Goal: Transaction & Acquisition: Download file/media

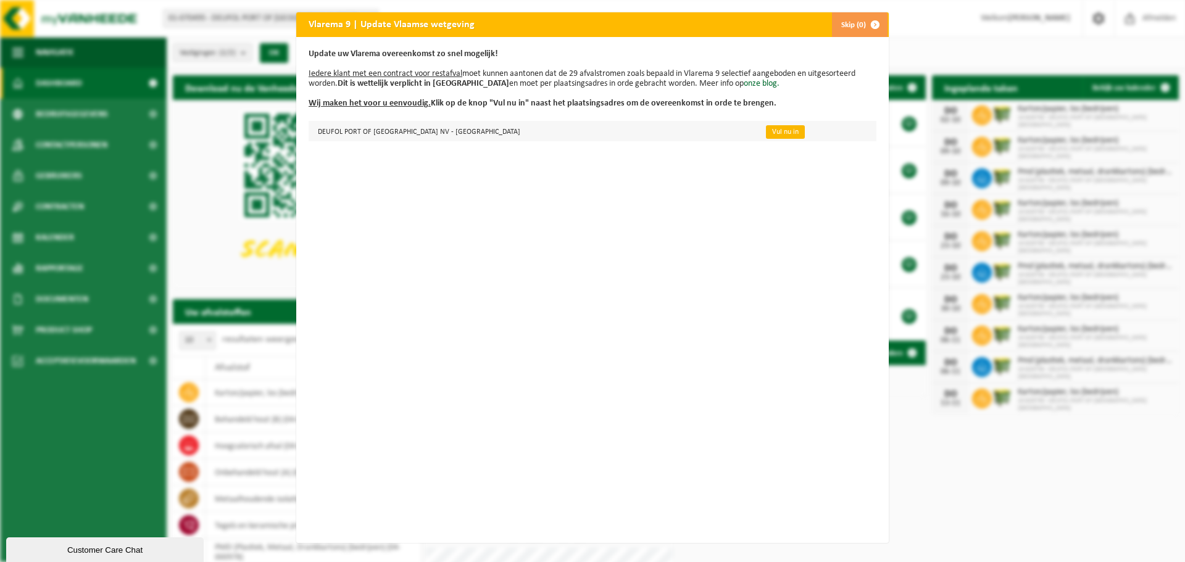
click at [766, 133] on link "Vul nu in" at bounding box center [785, 132] width 39 height 14
click at [852, 25] on button "Skip (0)" at bounding box center [859, 24] width 56 height 25
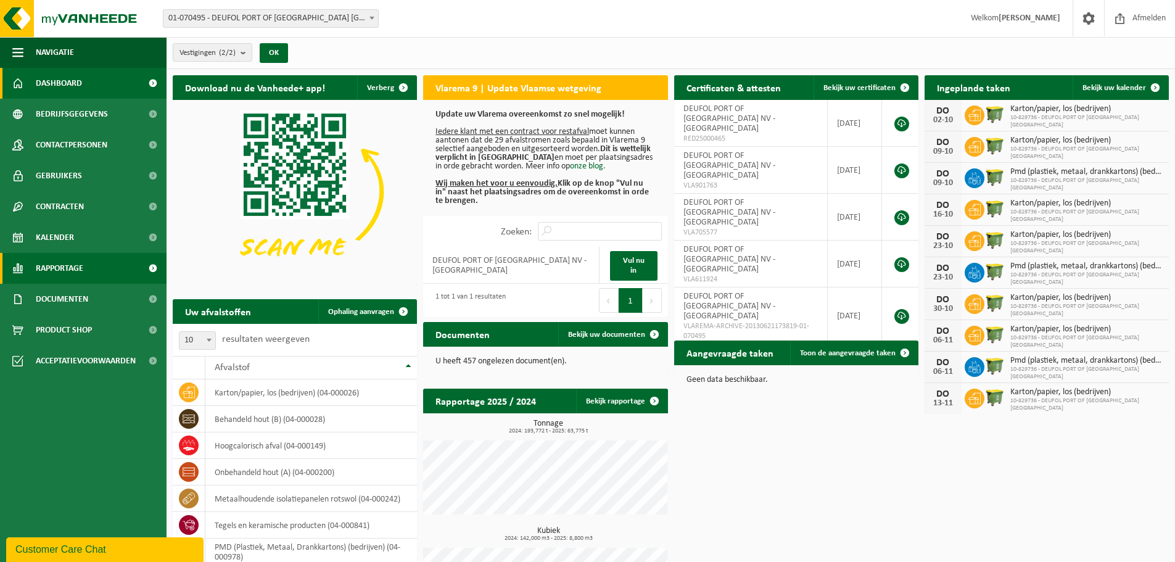
click at [143, 268] on span at bounding box center [153, 268] width 28 height 31
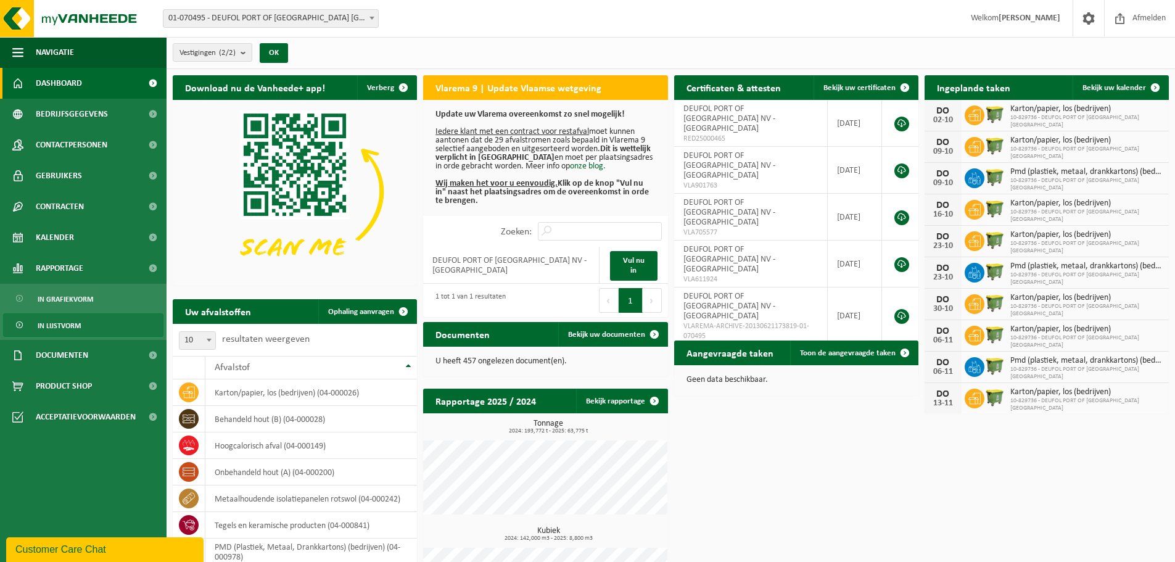
click at [77, 326] on span "In lijstvorm" at bounding box center [59, 325] width 43 height 23
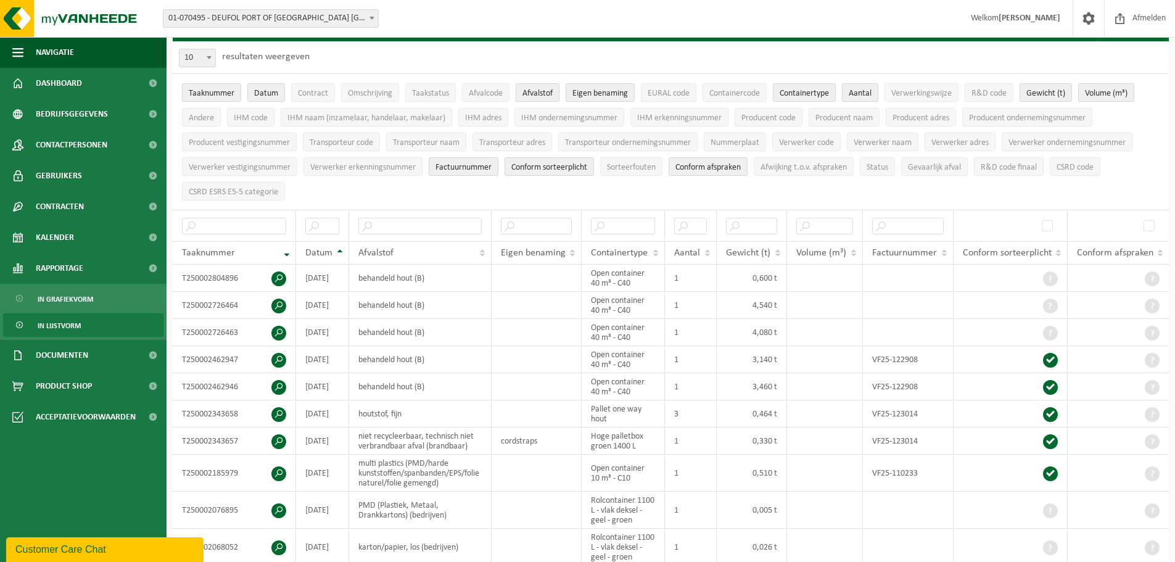
scroll to position [38, 0]
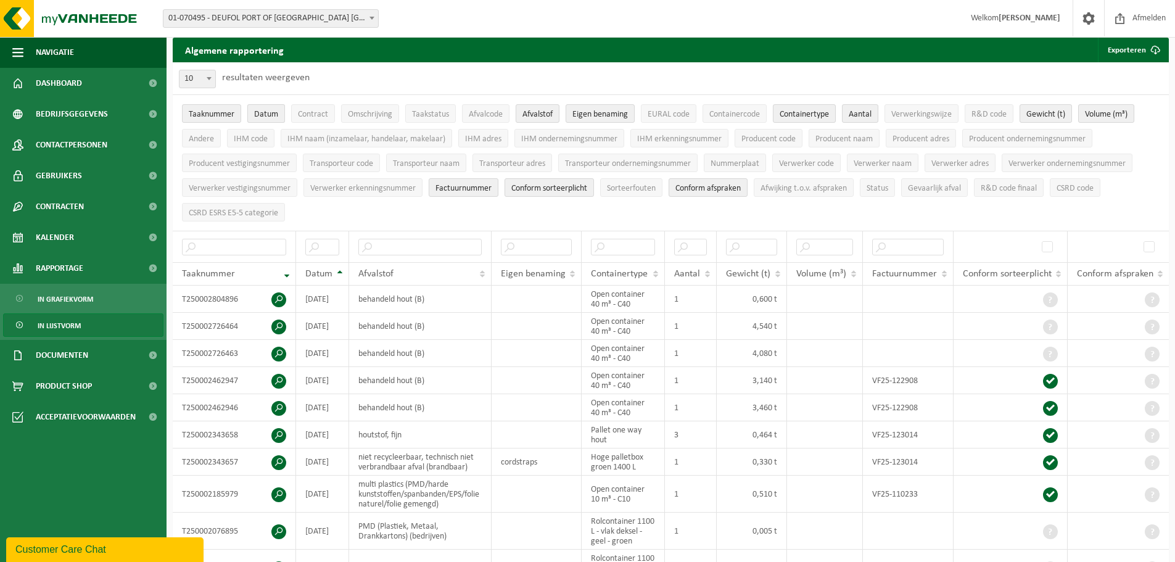
click at [275, 108] on button "Datum" at bounding box center [266, 113] width 38 height 19
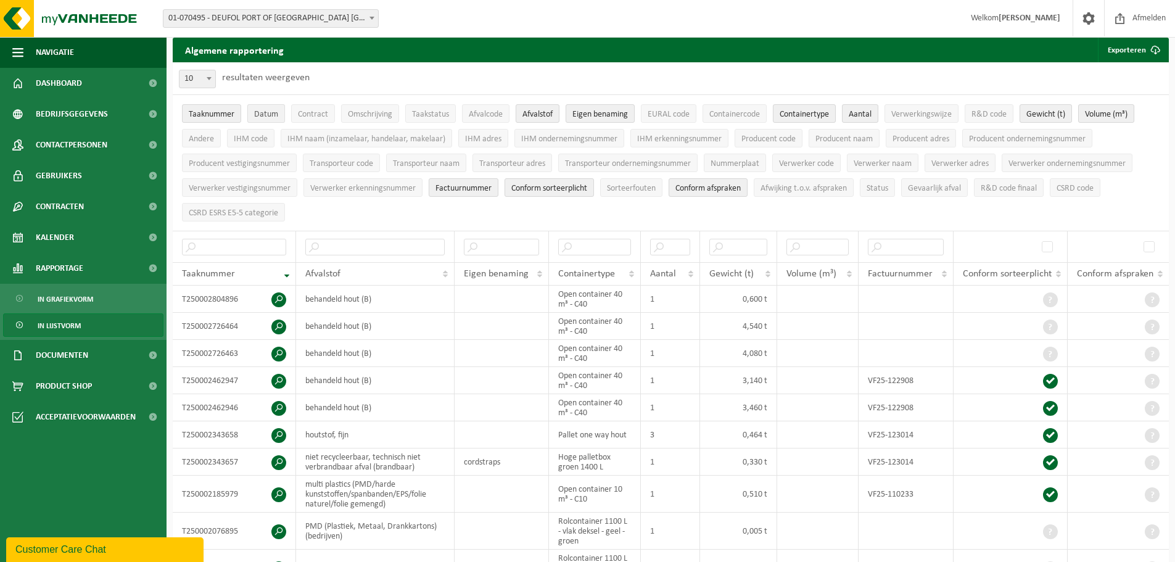
click at [275, 108] on button "Datum" at bounding box center [266, 113] width 38 height 19
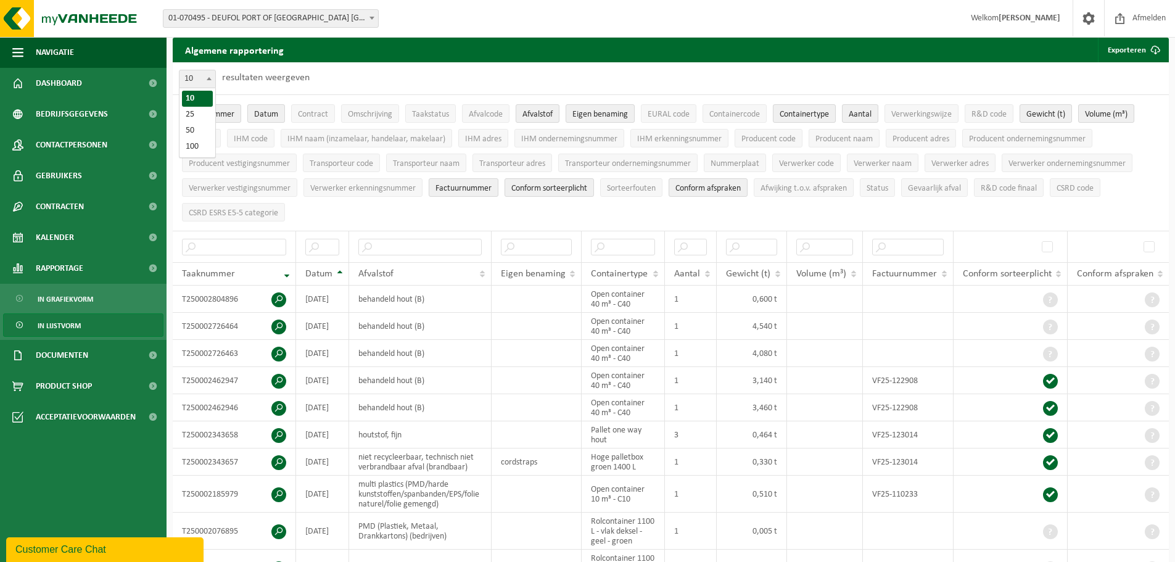
click at [208, 80] on span at bounding box center [209, 78] width 12 height 16
select select "100"
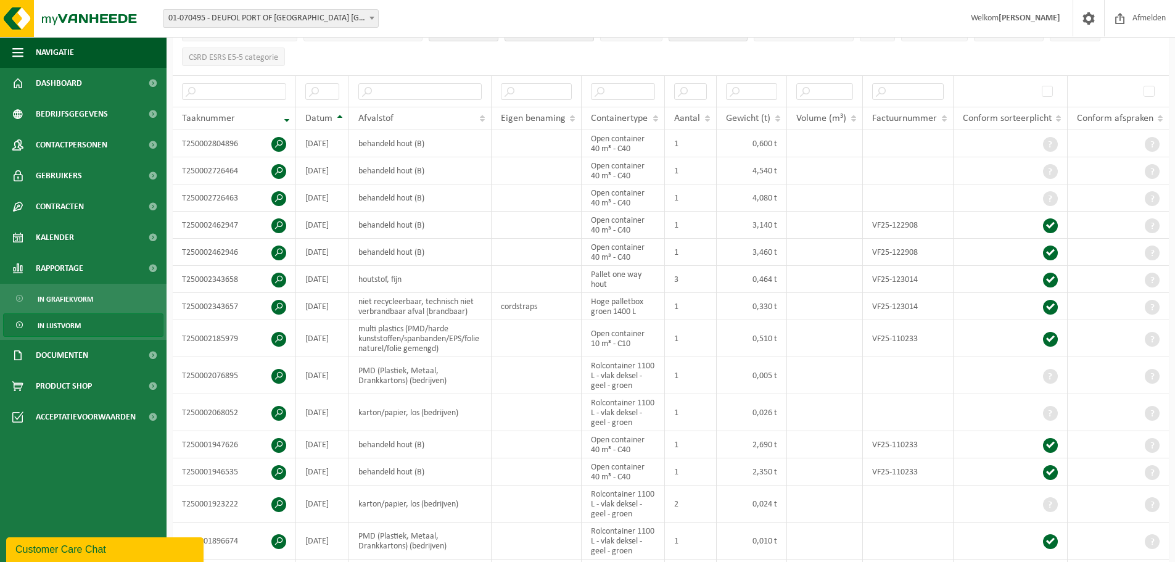
scroll to position [0, 0]
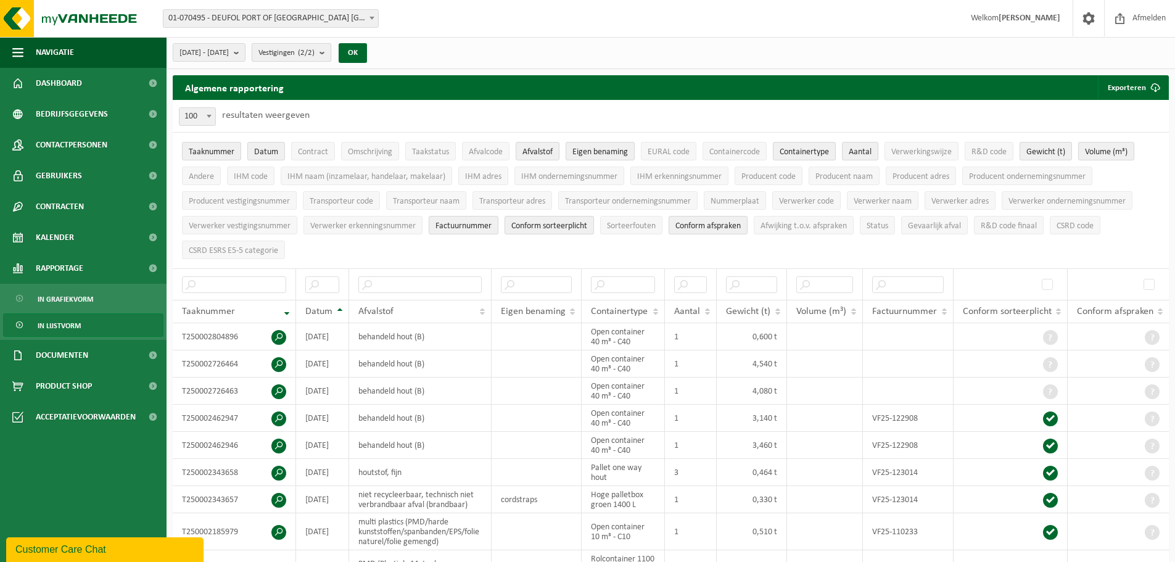
click at [331, 56] on b "submit" at bounding box center [325, 52] width 11 height 17
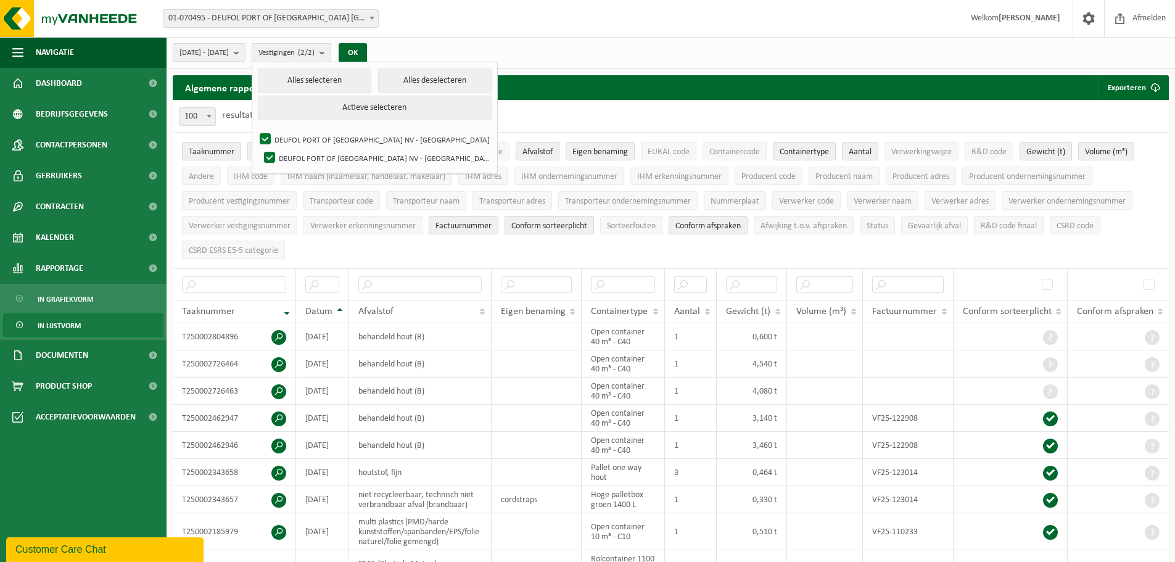
click at [331, 56] on b "submit" at bounding box center [325, 53] width 11 height 18
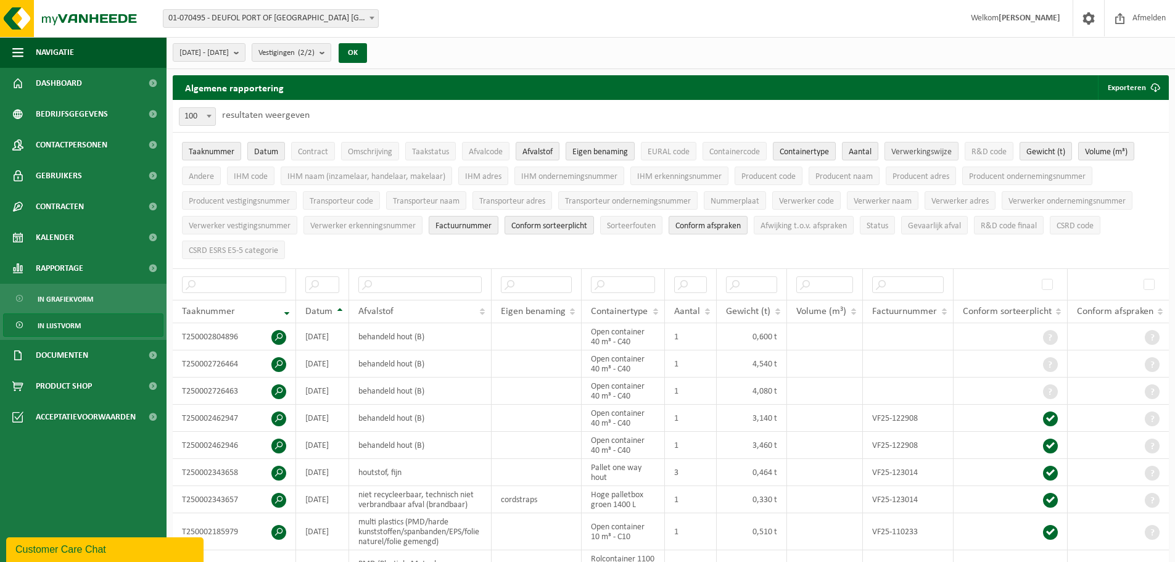
click at [921, 156] on span "Verwerkingswijze" at bounding box center [922, 151] width 60 height 9
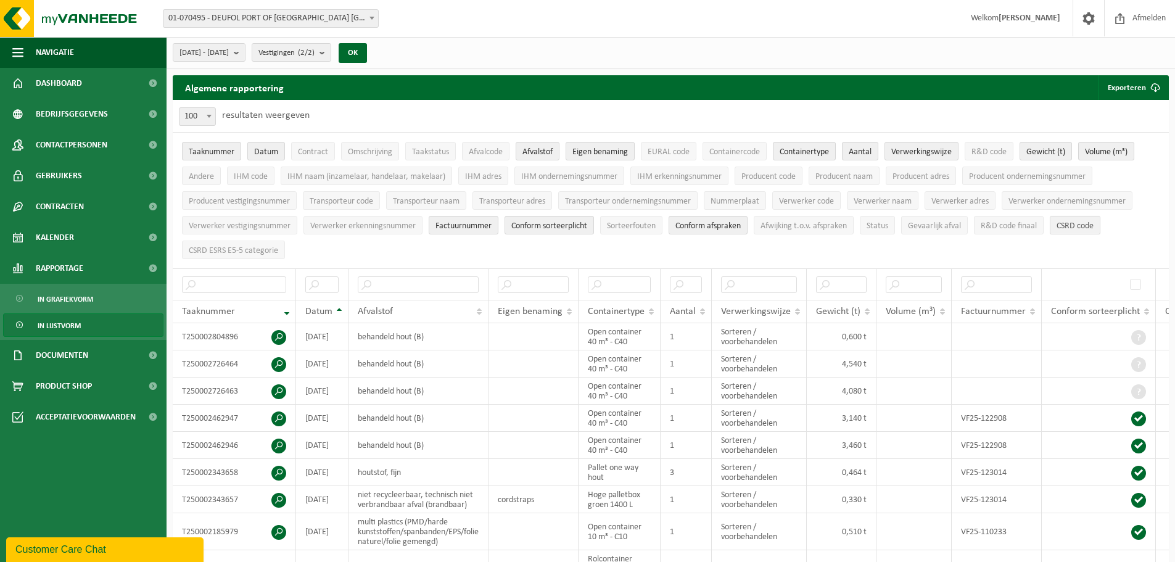
click at [1076, 231] on button "CSRD code" at bounding box center [1075, 225] width 51 height 19
click at [985, 153] on span "R&D code" at bounding box center [989, 151] width 35 height 9
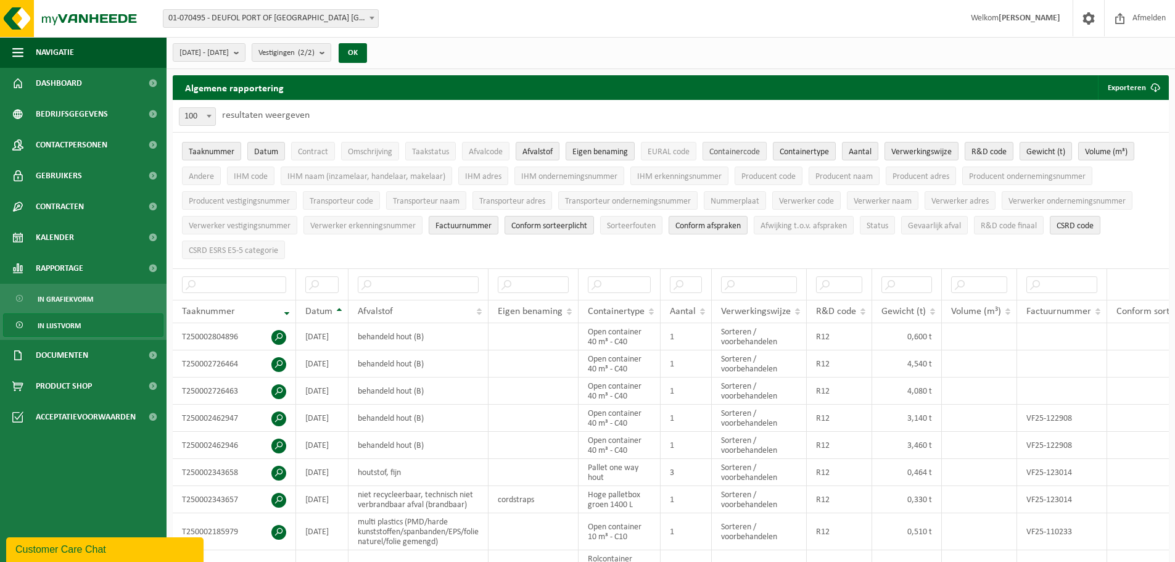
click at [724, 152] on span "Containercode" at bounding box center [735, 151] width 51 height 9
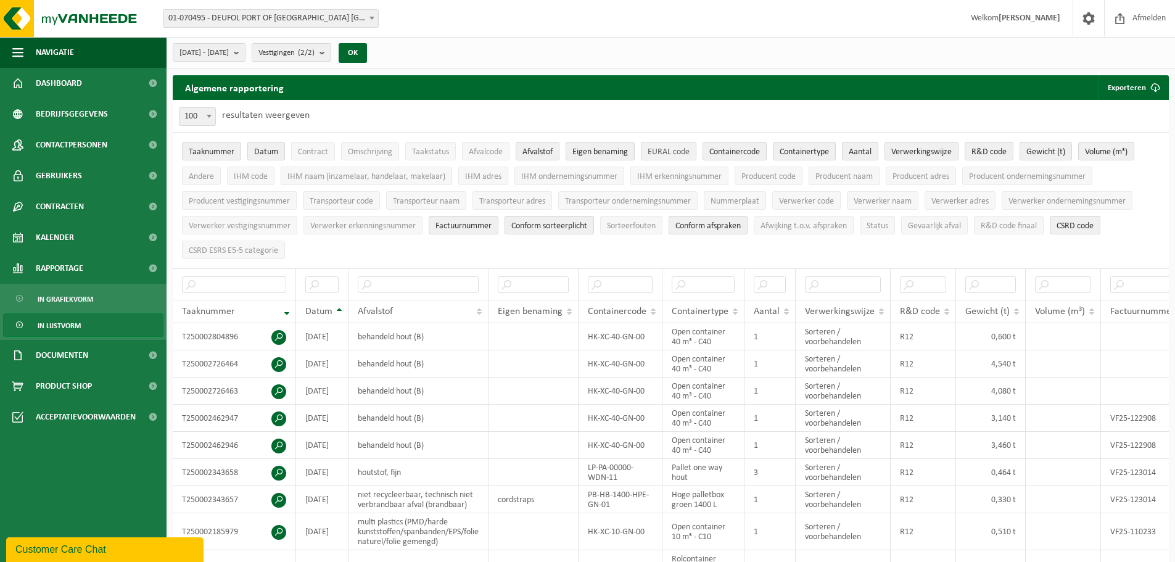
click at [675, 151] on span "EURAL code" at bounding box center [669, 151] width 42 height 9
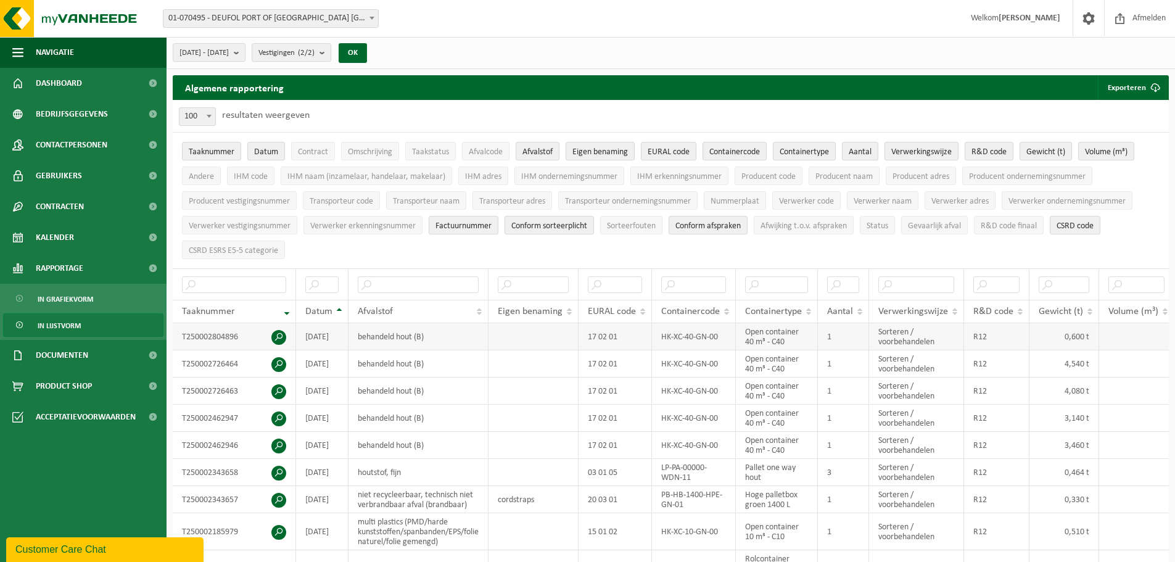
click at [226, 338] on td "T250002804896" at bounding box center [234, 336] width 123 height 27
click at [279, 330] on span at bounding box center [278, 337] width 15 height 15
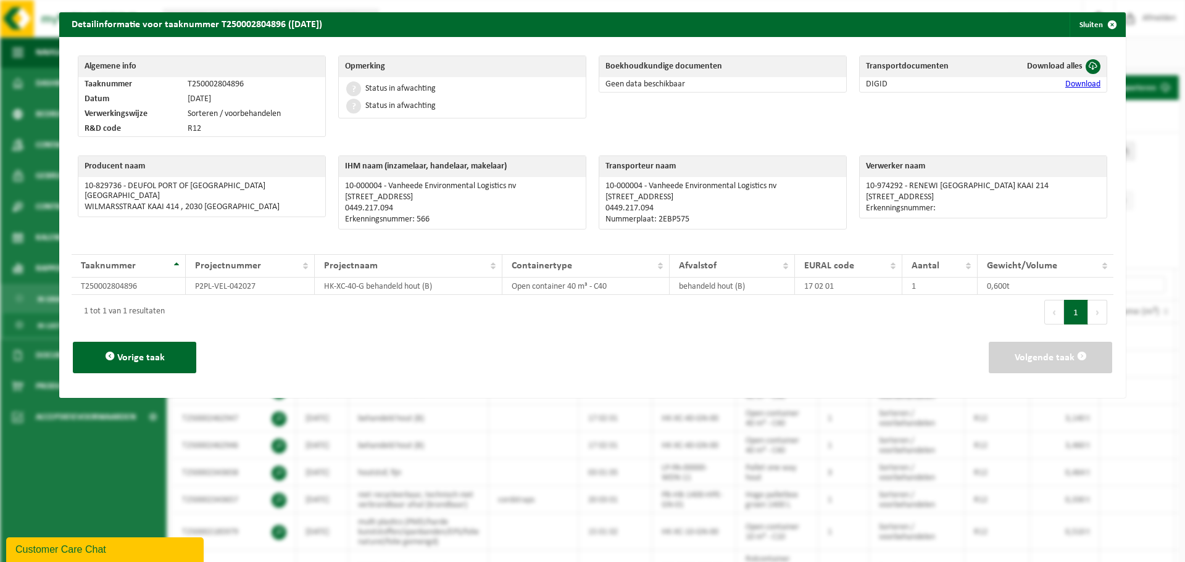
click at [373, 88] on div "Status in afwachting" at bounding box center [400, 89] width 70 height 9
click at [1104, 26] on span "button" at bounding box center [1112, 24] width 25 height 25
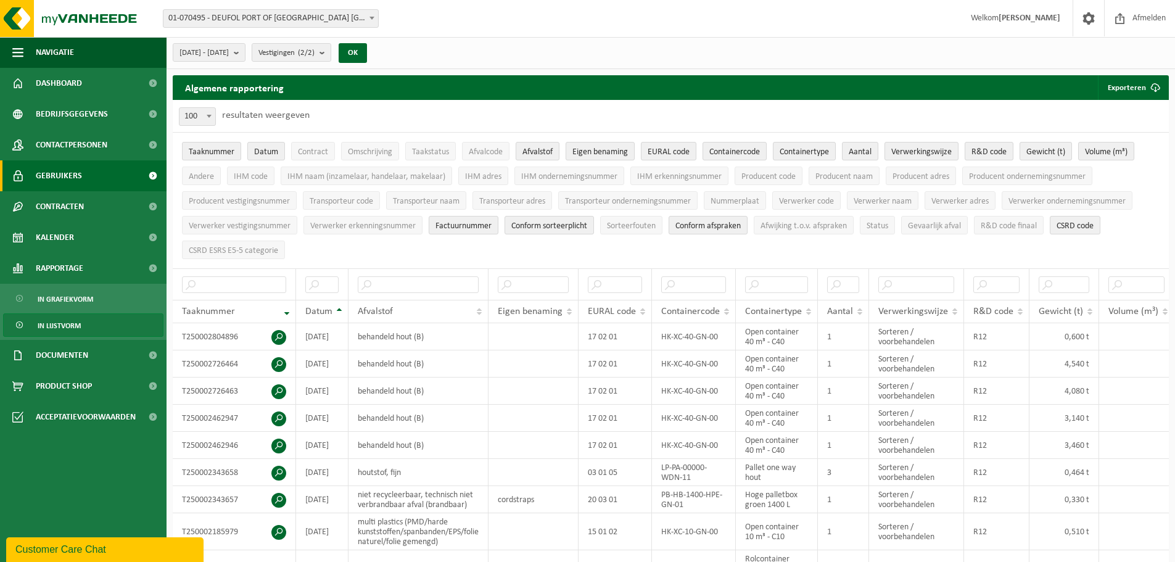
click at [151, 181] on span at bounding box center [153, 175] width 28 height 31
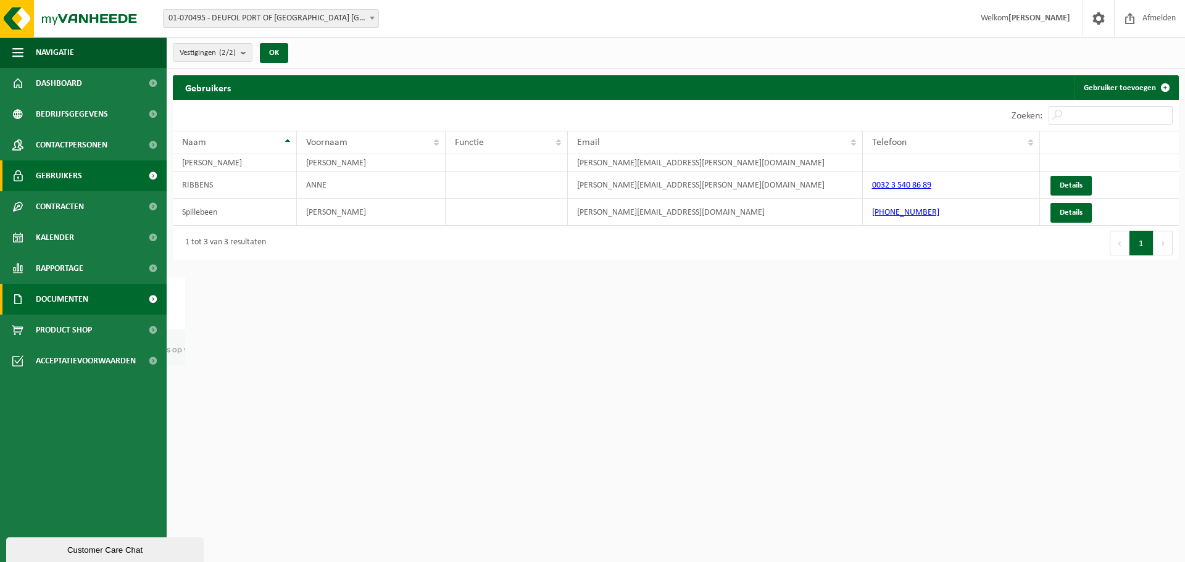
click at [151, 297] on span at bounding box center [153, 299] width 28 height 31
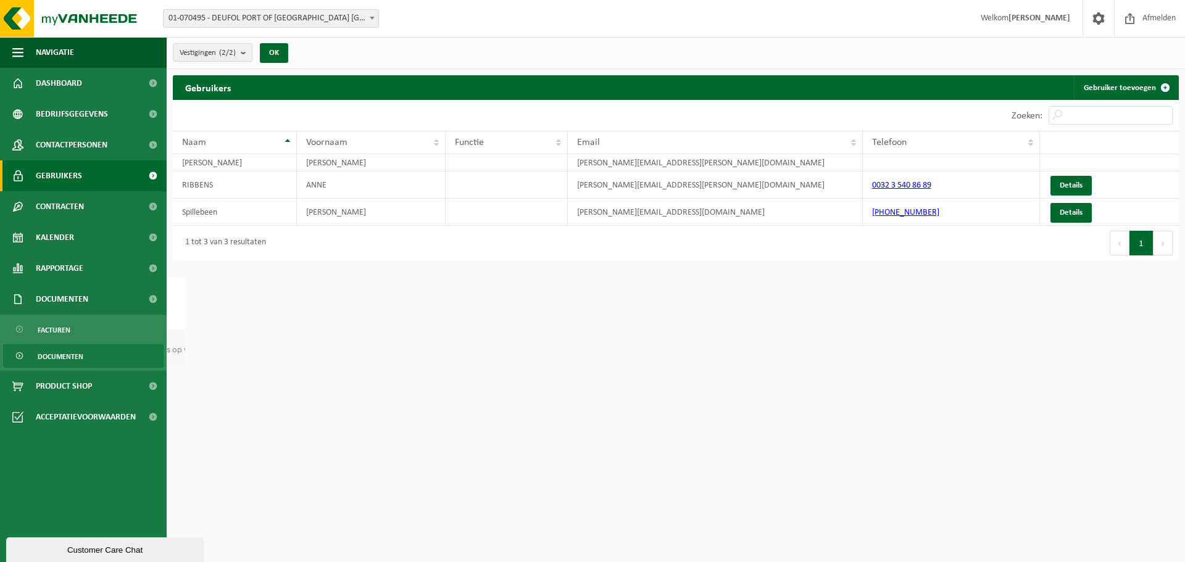
click at [73, 361] on span "Documenten" at bounding box center [61, 356] width 46 height 23
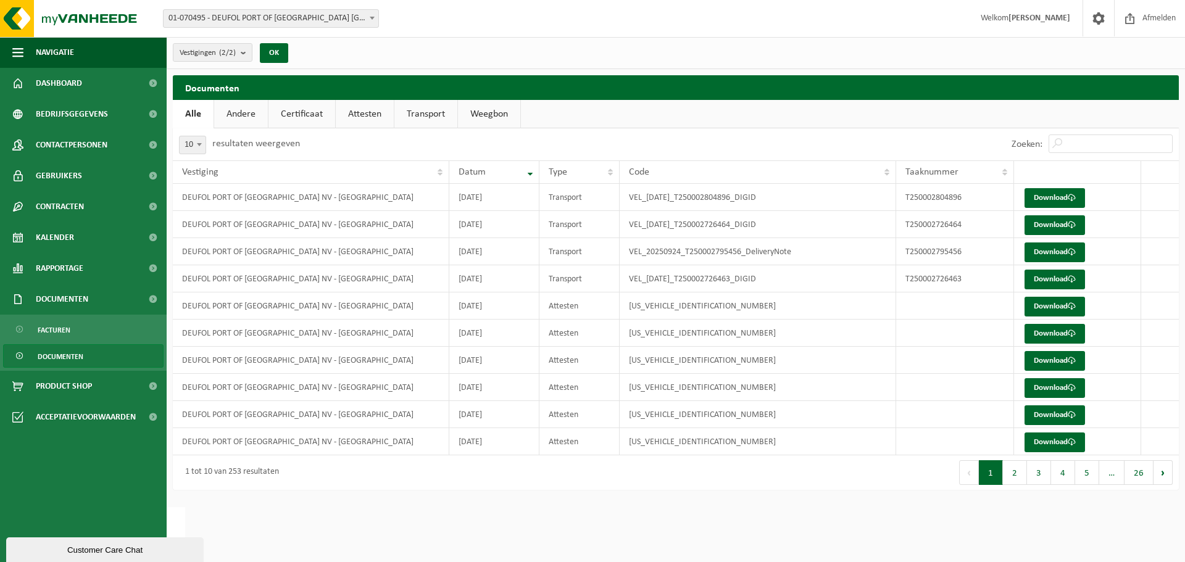
click at [318, 119] on link "Certificaat" at bounding box center [301, 114] width 67 height 28
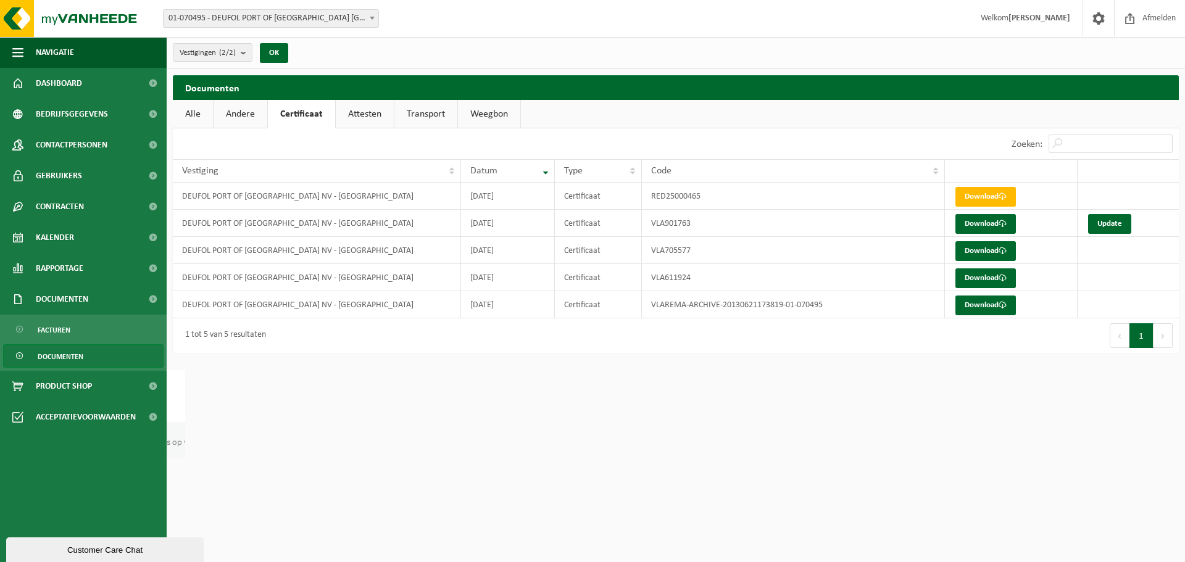
click at [355, 112] on link "Attesten" at bounding box center [365, 114] width 58 height 28
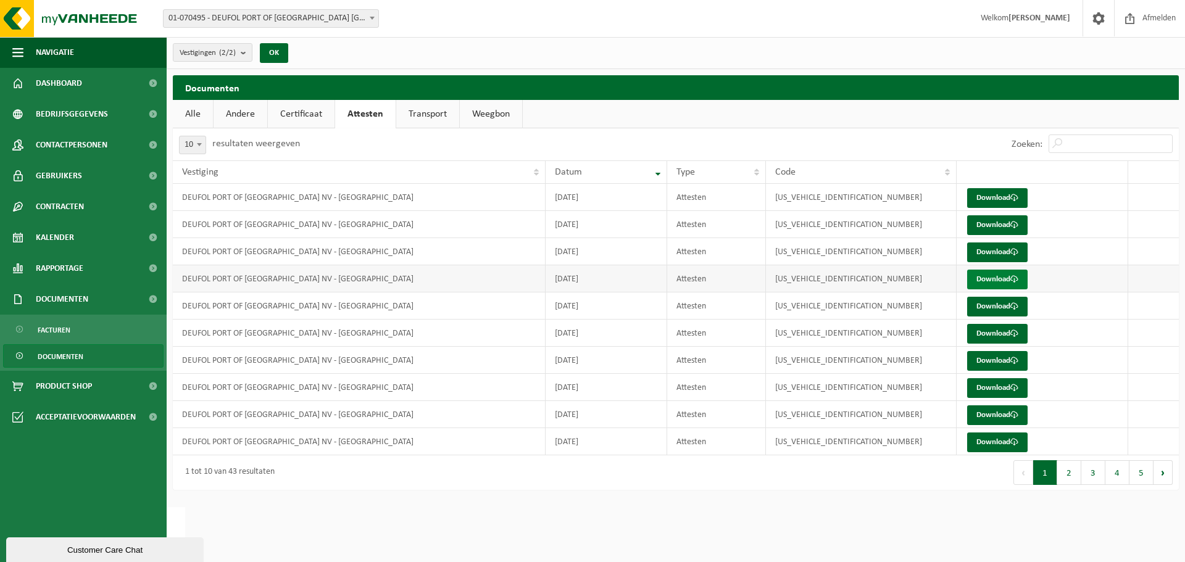
click at [1000, 275] on link "Download" at bounding box center [997, 280] width 60 height 20
click at [248, 54] on b "submit" at bounding box center [246, 52] width 11 height 17
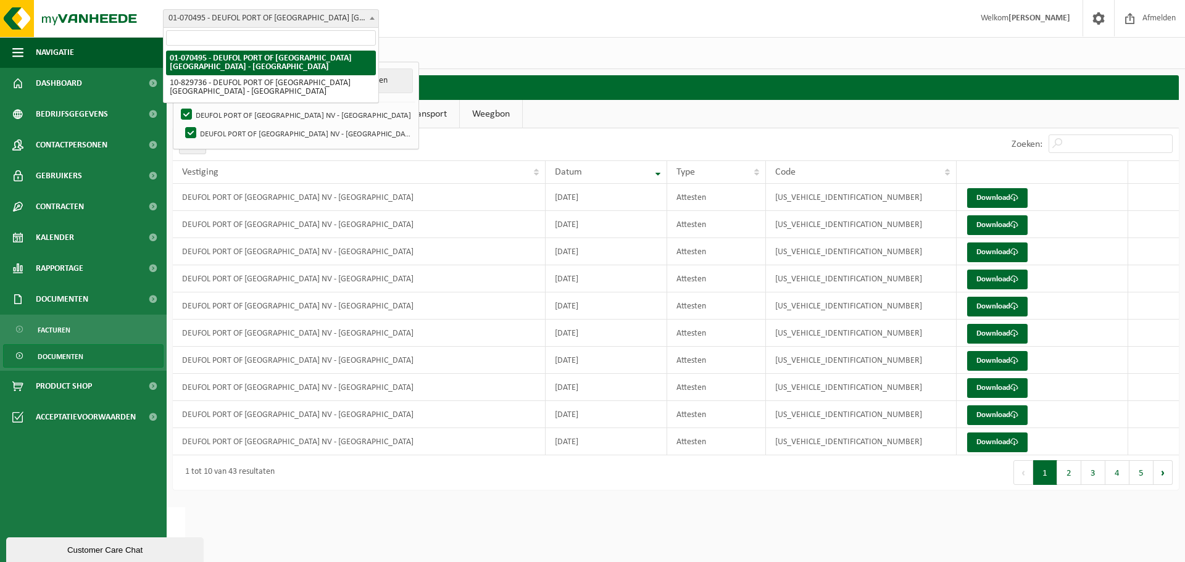
click at [368, 18] on span at bounding box center [372, 18] width 12 height 16
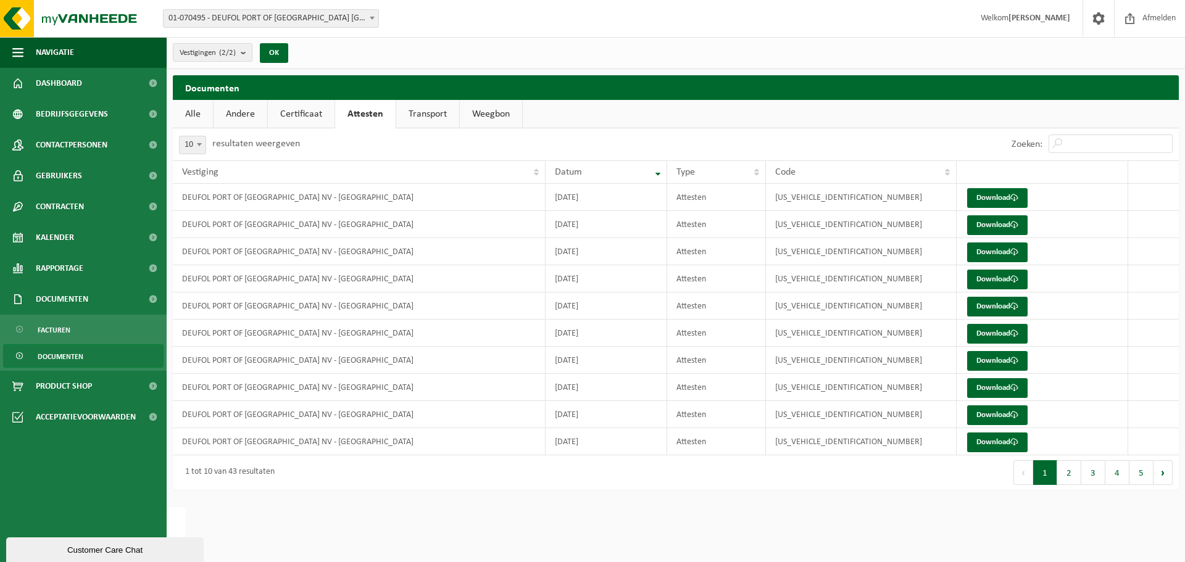
click at [372, 23] on span at bounding box center [372, 18] width 12 height 16
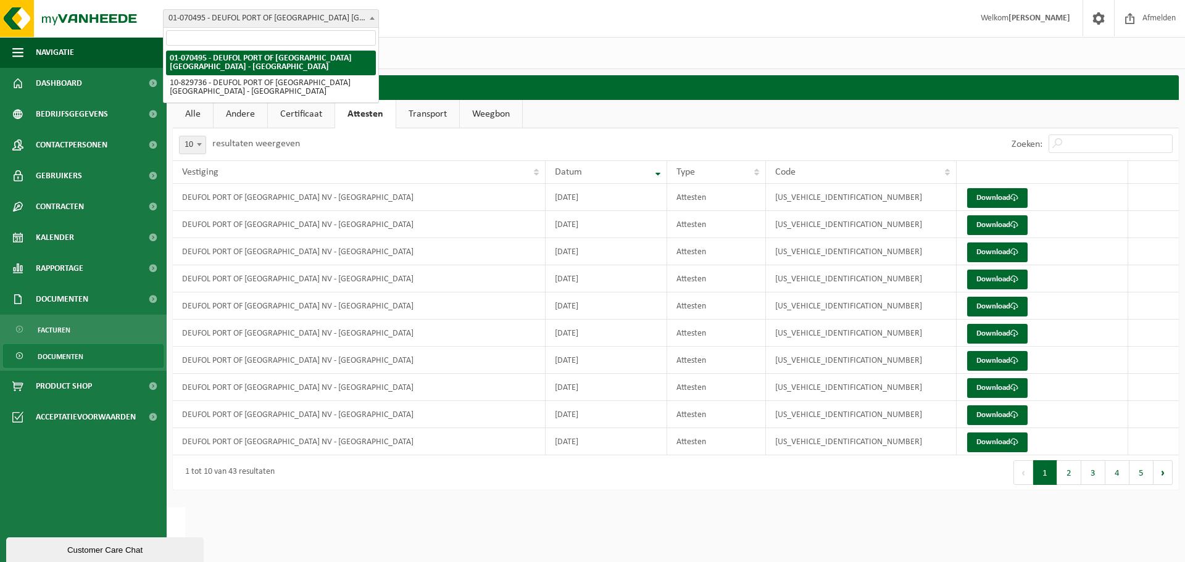
click at [374, 17] on b at bounding box center [372, 18] width 5 height 3
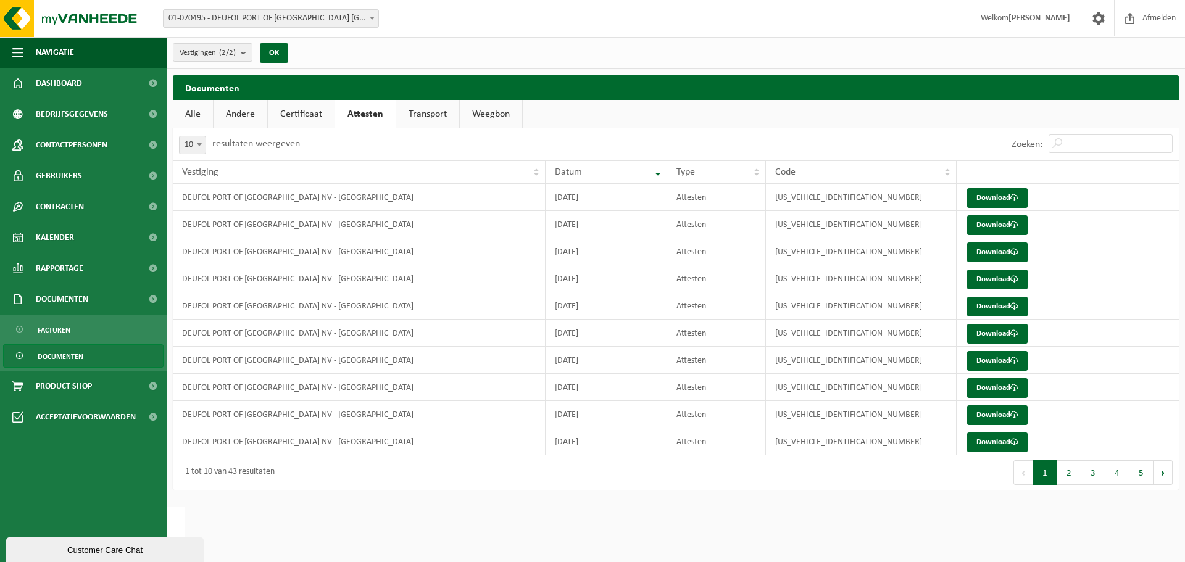
click at [374, 17] on b at bounding box center [372, 18] width 5 height 3
click at [245, 51] on b "submit" at bounding box center [246, 52] width 11 height 17
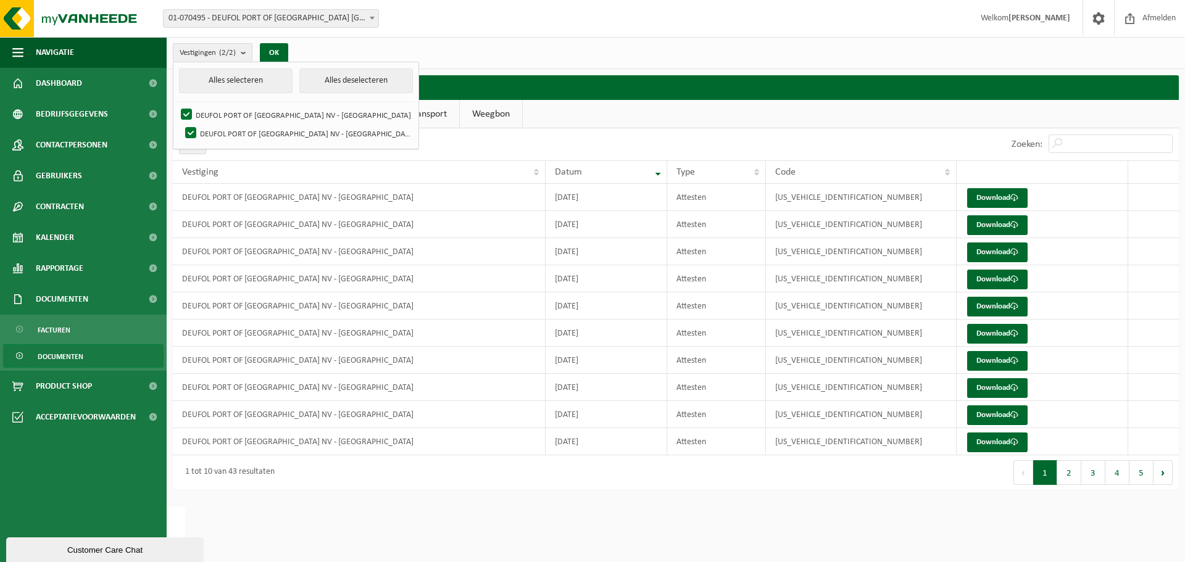
click at [695, 4] on div "Vestiging: 01-070495 - DEUFOL [GEOGRAPHIC_DATA] [GEOGRAPHIC_DATA] - [GEOGRAPHIC…" at bounding box center [592, 19] width 1185 height 38
